Goal: Transaction & Acquisition: Book appointment/travel/reservation

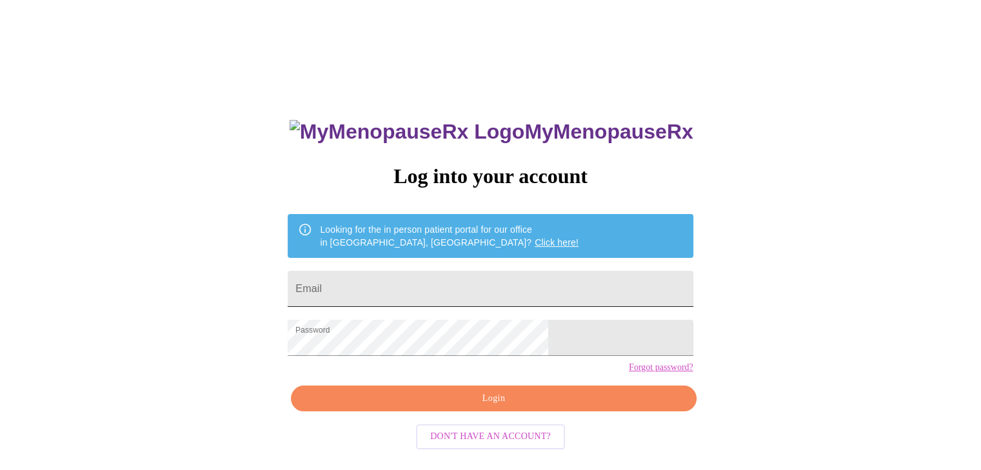
click at [427, 281] on input "Email" at bounding box center [490, 289] width 405 height 36
type input "[EMAIL_ADDRESS][DOMAIN_NAME]"
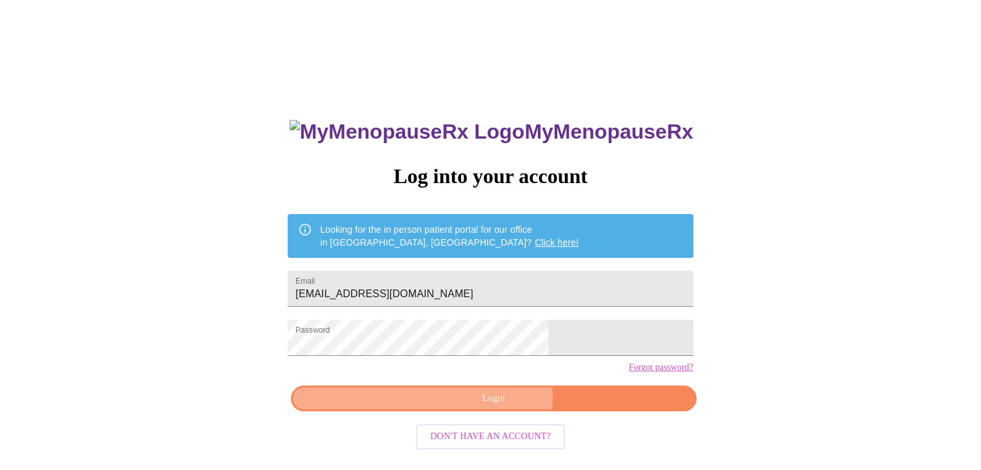
click at [494, 407] on span "Login" at bounding box center [493, 399] width 375 height 16
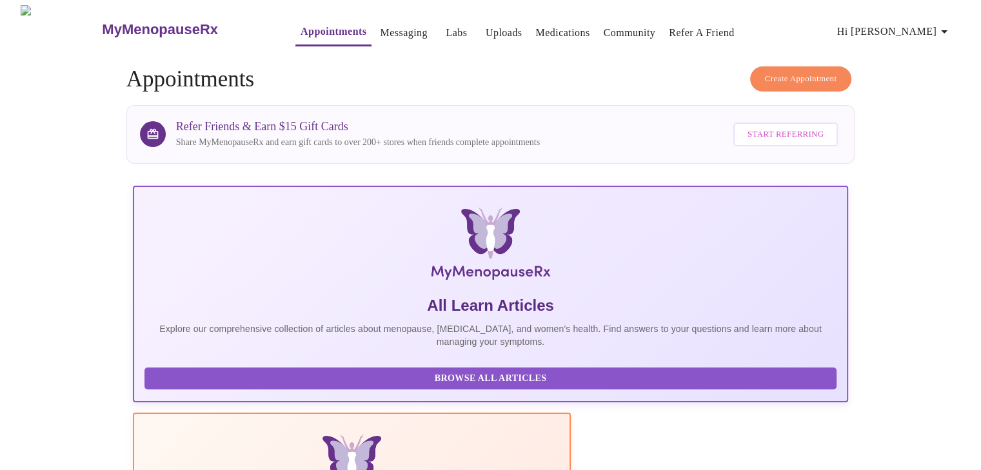
click at [817, 73] on span "Create Appointment" at bounding box center [801, 79] width 72 height 15
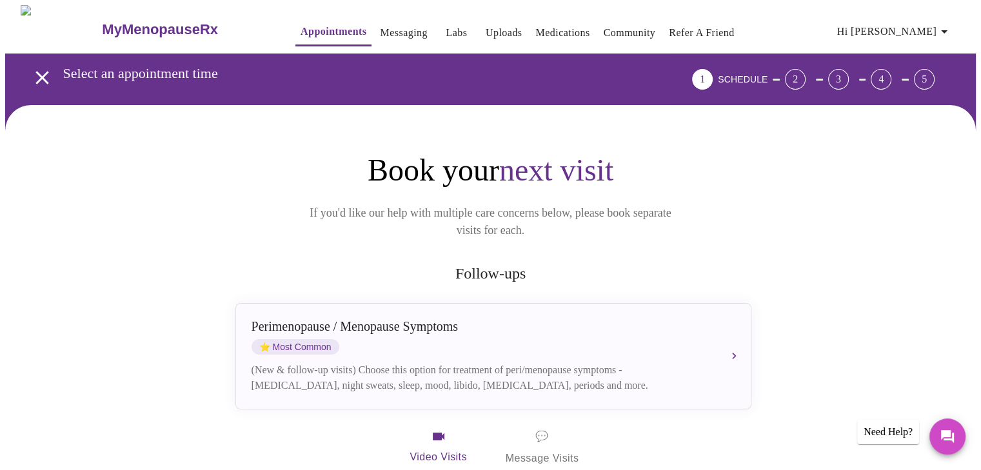
scroll to position [65, 0]
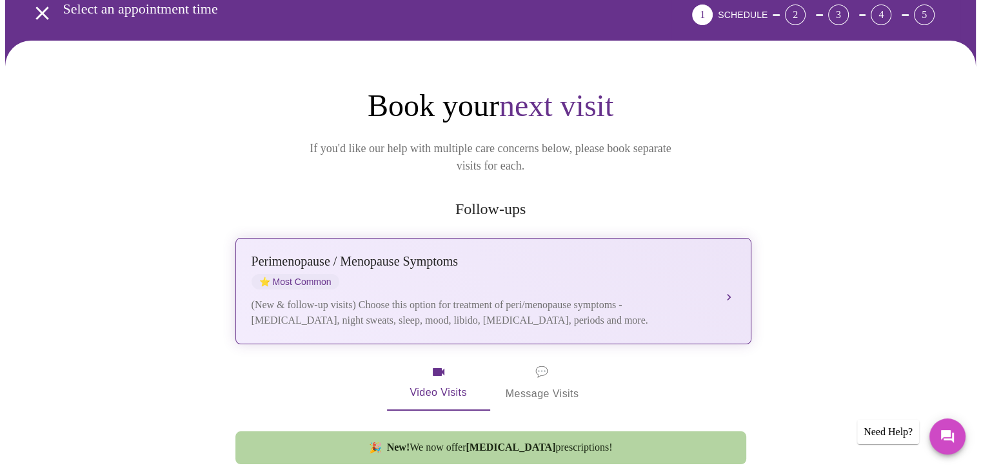
click at [720, 279] on div "[MEDICAL_DATA] / Menopause Symptoms ⭐ Most Common (New & follow-up visits) Choo…" at bounding box center [494, 291] width 484 height 74
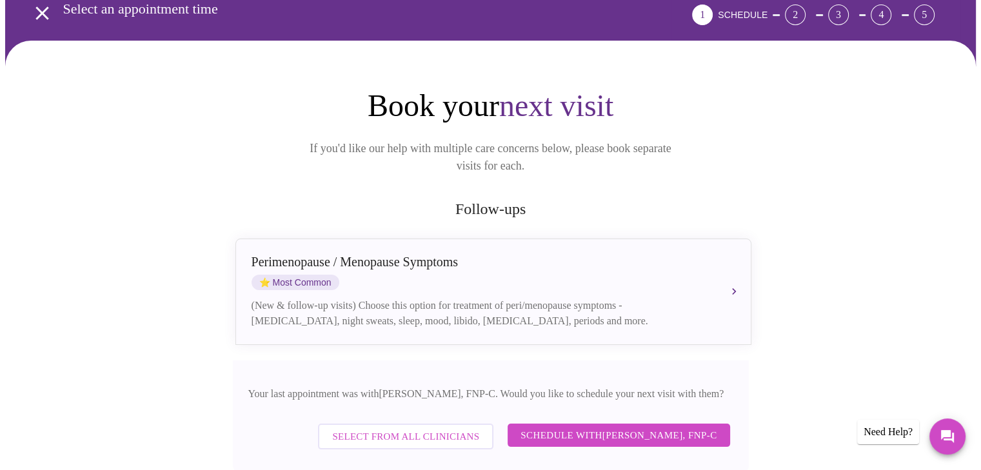
scroll to position [194, 0]
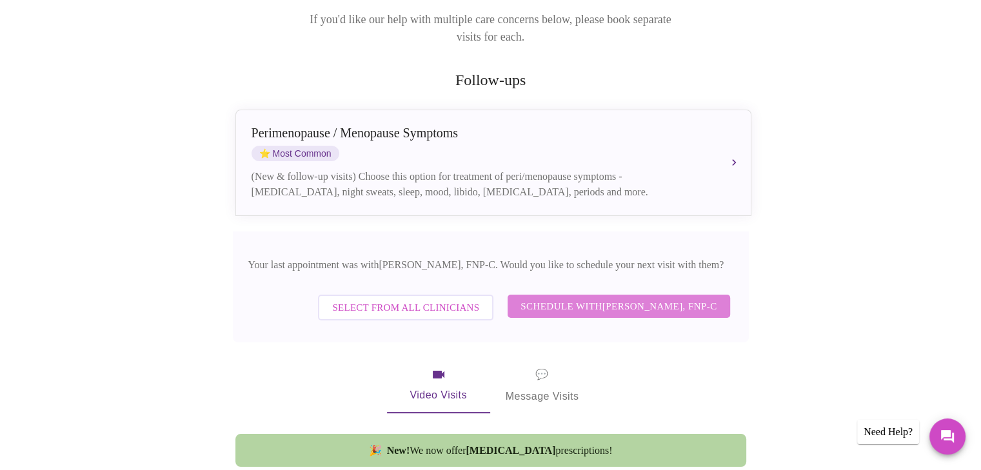
click at [608, 298] on span "Schedule with [PERSON_NAME], FNP-C" at bounding box center [619, 306] width 196 height 17
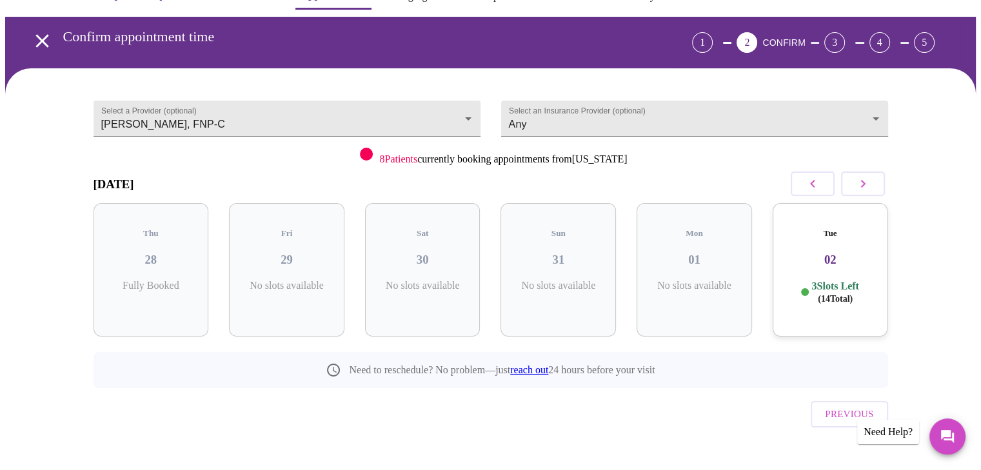
click at [828, 280] on p "3 Slots Left ( 14 Total)" at bounding box center [835, 292] width 47 height 25
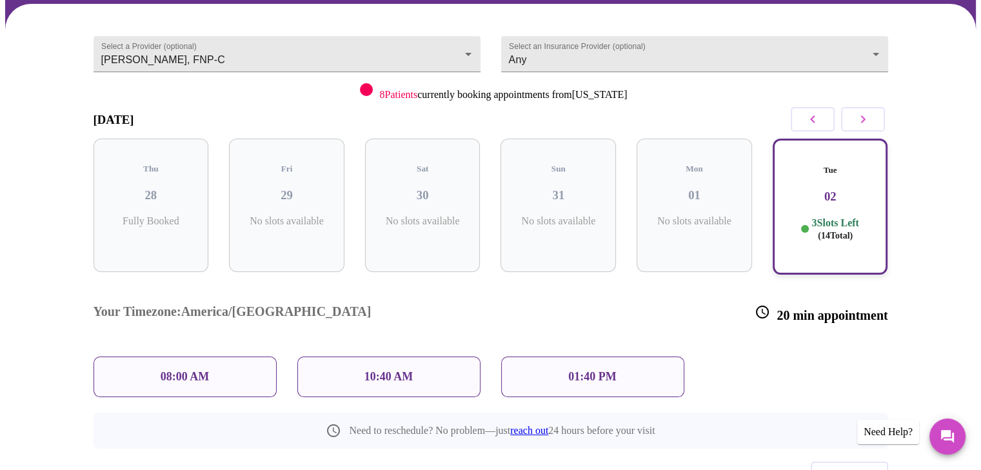
scroll to position [141, 0]
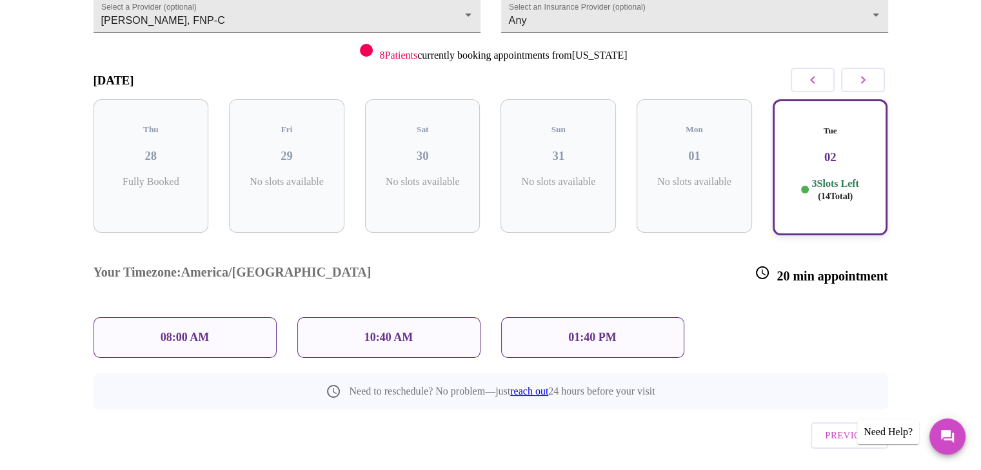
click at [172, 331] on p "08:00 AM" at bounding box center [185, 338] width 49 height 14
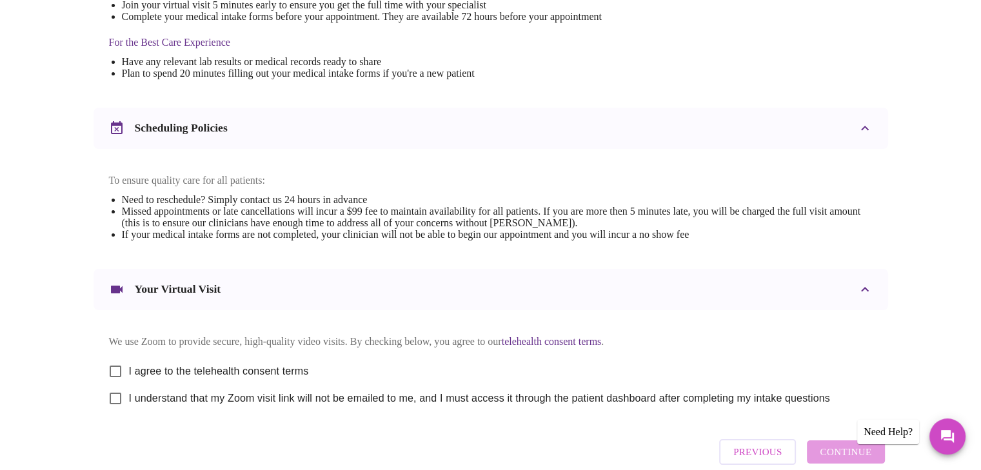
scroll to position [465, 0]
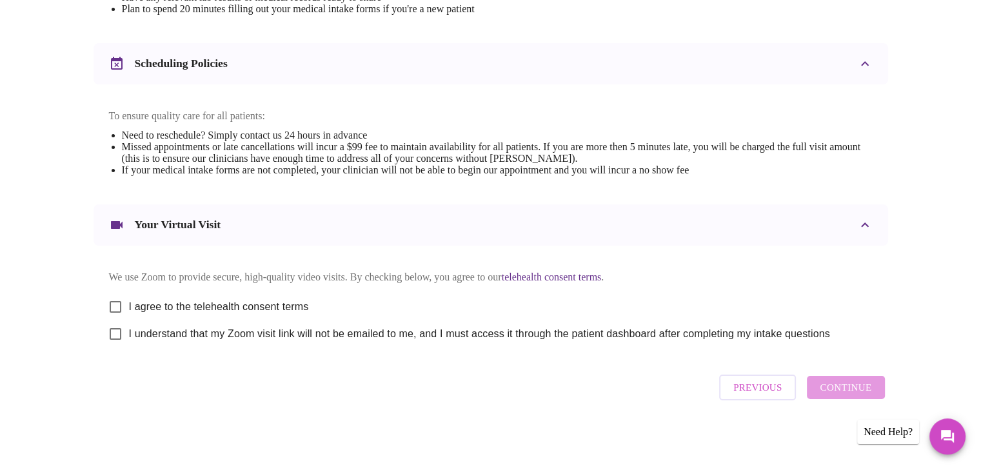
click at [110, 303] on input "I agree to the telehealth consent terms" at bounding box center [115, 307] width 27 height 27
checkbox input "true"
click at [119, 334] on input "I understand that my Zoom visit link will not be emailed to me, and I must acce…" at bounding box center [115, 334] width 27 height 27
checkbox input "true"
click at [835, 396] on span "Continue" at bounding box center [846, 387] width 52 height 17
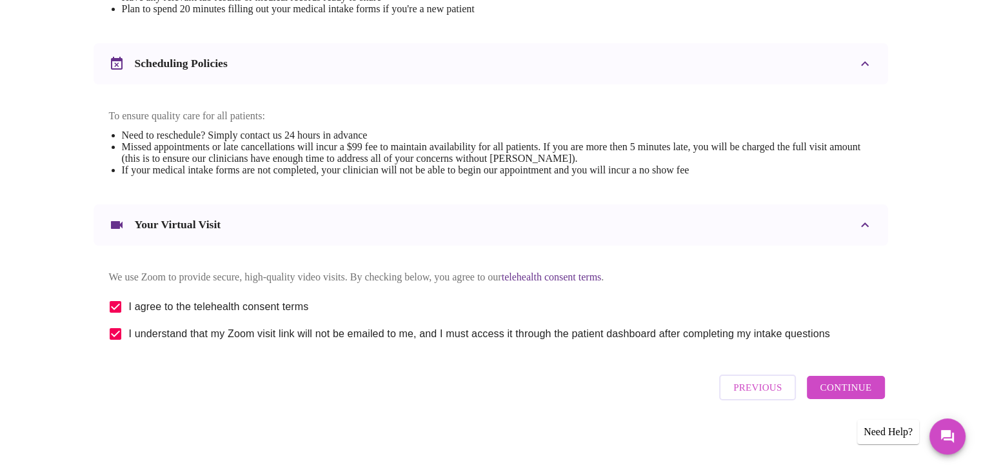
scroll to position [79, 0]
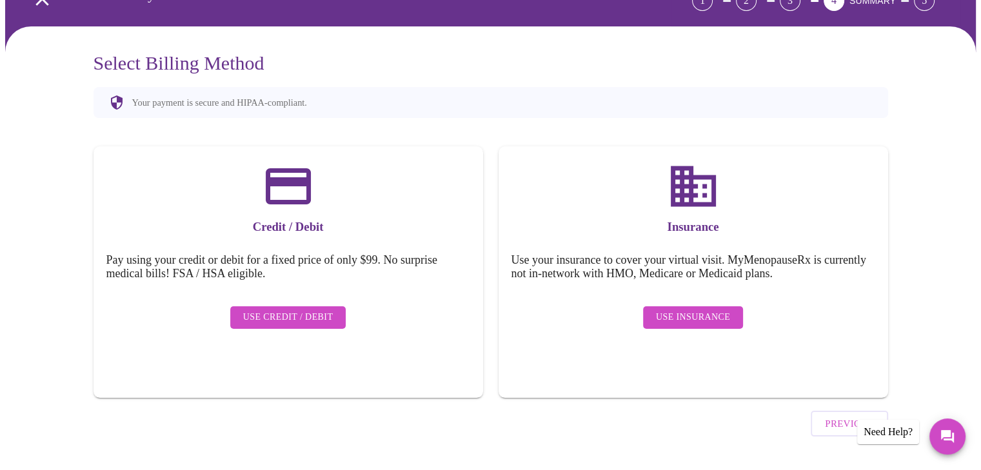
click at [674, 277] on h5 "Use your insurance to cover your virtual visit. MyMenopauseRx is currently not …" at bounding box center [694, 267] width 364 height 27
click at [683, 310] on span "Use Insurance" at bounding box center [693, 318] width 74 height 16
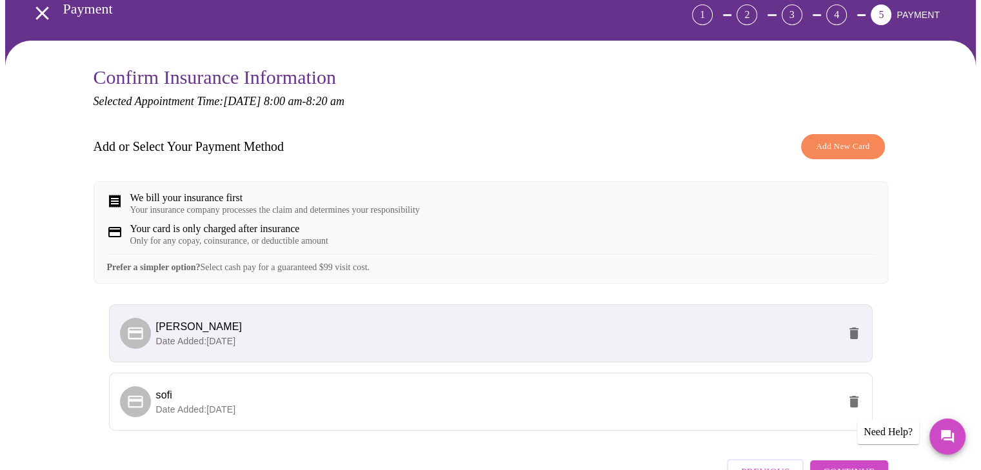
scroll to position [156, 0]
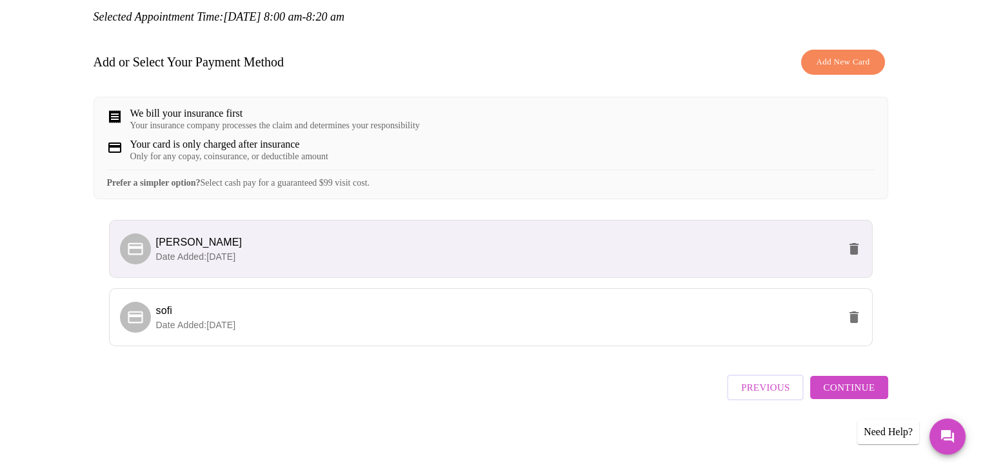
click at [847, 390] on span "Continue" at bounding box center [849, 387] width 52 height 17
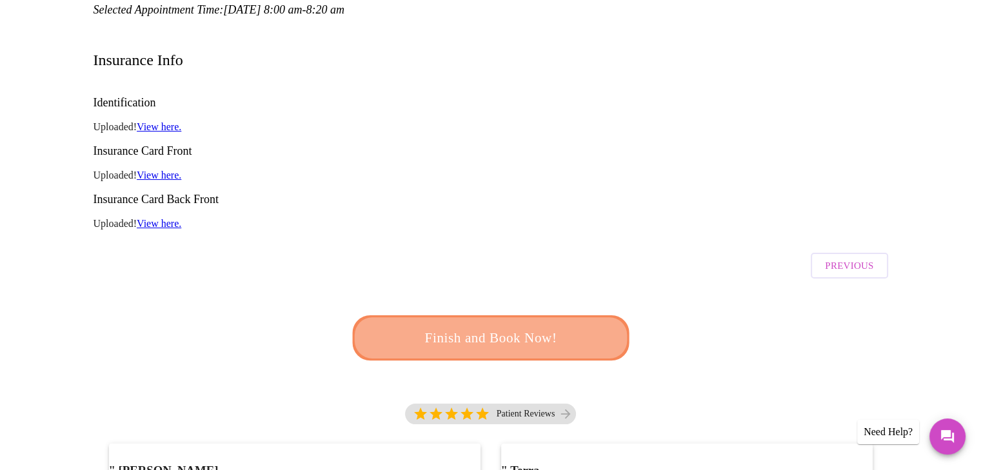
click at [535, 326] on span "Finish and Book Now!" at bounding box center [491, 338] width 239 height 24
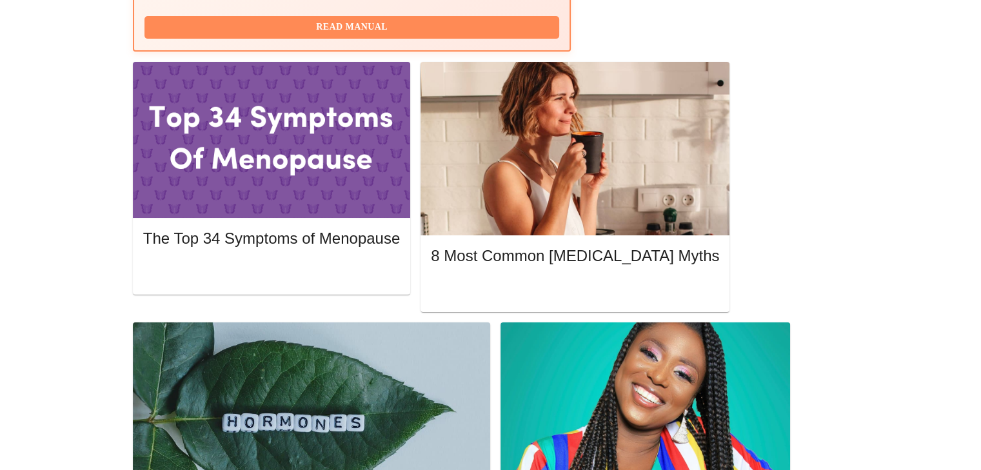
scroll to position [243, 0]
